Goal: Information Seeking & Learning: Learn about a topic

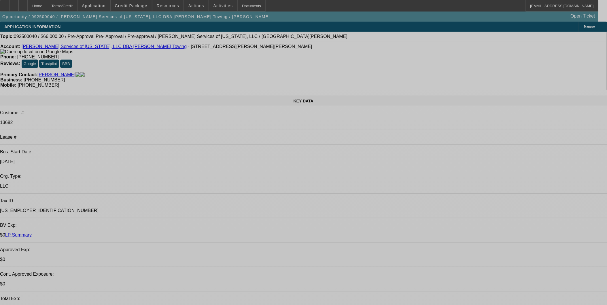
select select "0"
select select "2"
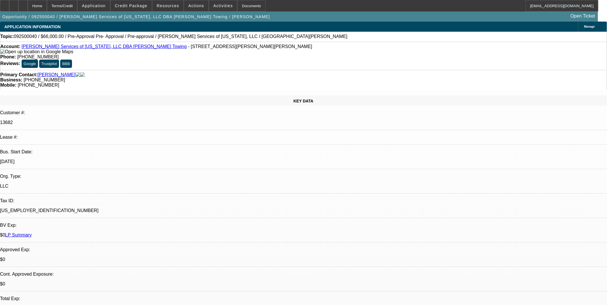
select select "0.1"
select select "2"
select select "0.1"
select select "1"
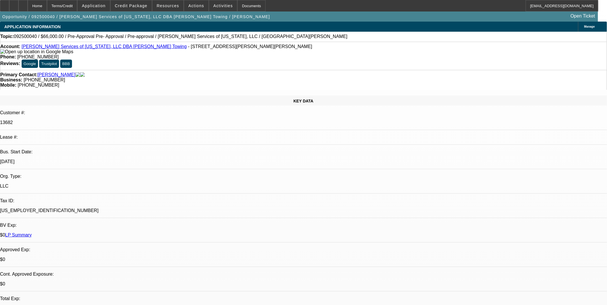
select select "2"
select select "4"
select select "1"
select select "2"
select select "4"
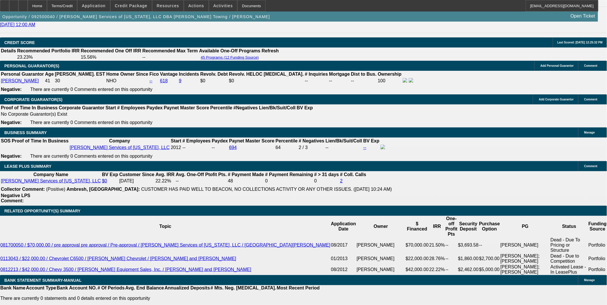
scroll to position [928, 0]
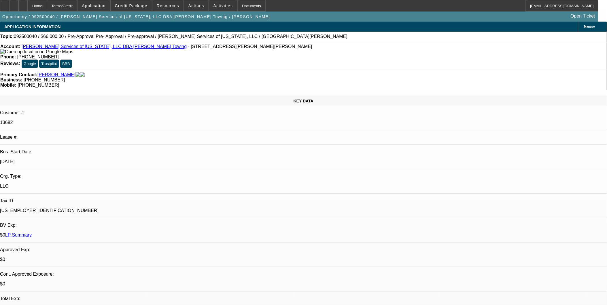
select select "0"
select select "2"
select select "0.1"
select select "0"
select select "2"
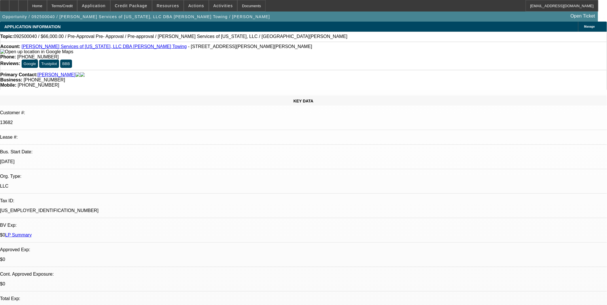
select select "0.1"
select select "2"
select select "0.1"
select select "1"
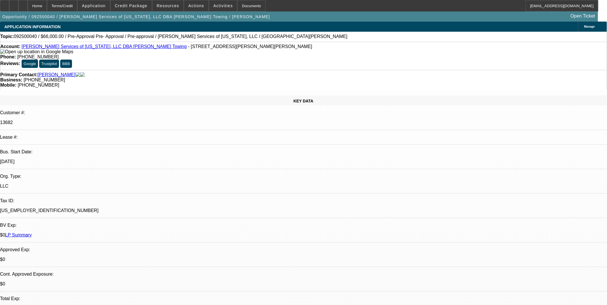
select select "2"
select select "4"
select select "1"
select select "2"
select select "4"
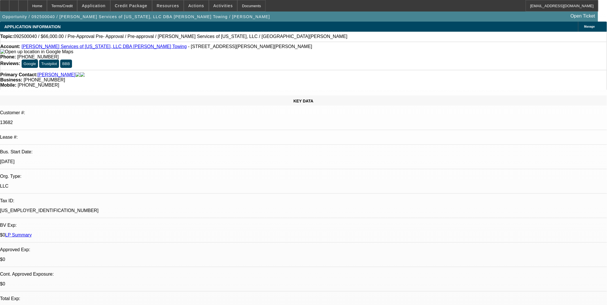
select select "1"
select select "2"
select select "4"
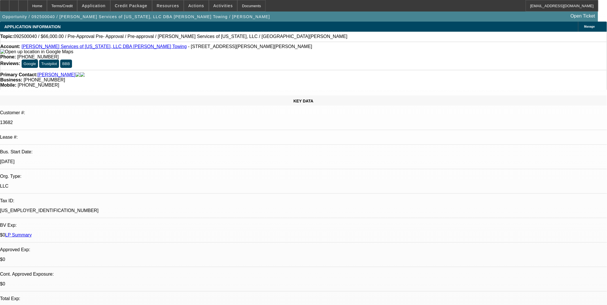
drag, startPoint x: 477, startPoint y: 186, endPoint x: 595, endPoint y: 191, distance: 117.9
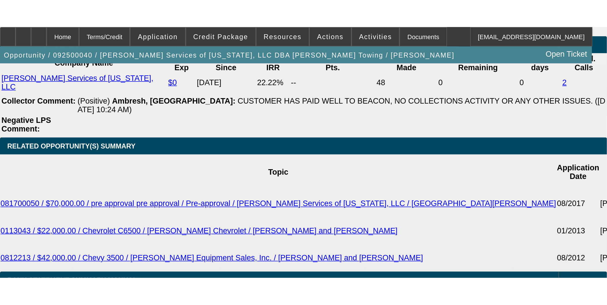
scroll to position [800, 0]
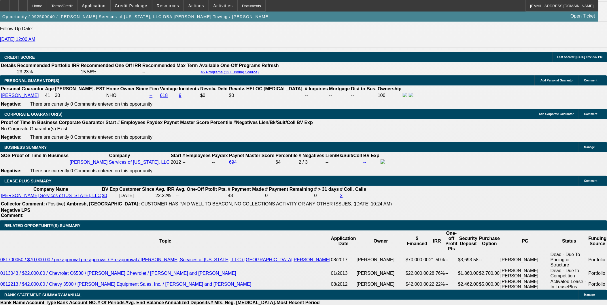
drag, startPoint x: 490, startPoint y: 204, endPoint x: 500, endPoint y: 202, distance: 10.4
drag, startPoint x: 117, startPoint y: 61, endPoint x: 280, endPoint y: 43, distance: 164.0
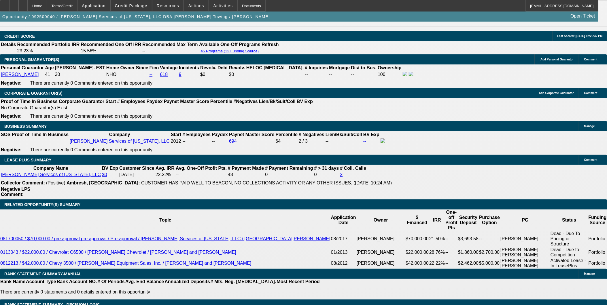
scroll to position [832, 0]
